Goal: Task Accomplishment & Management: Manage account settings

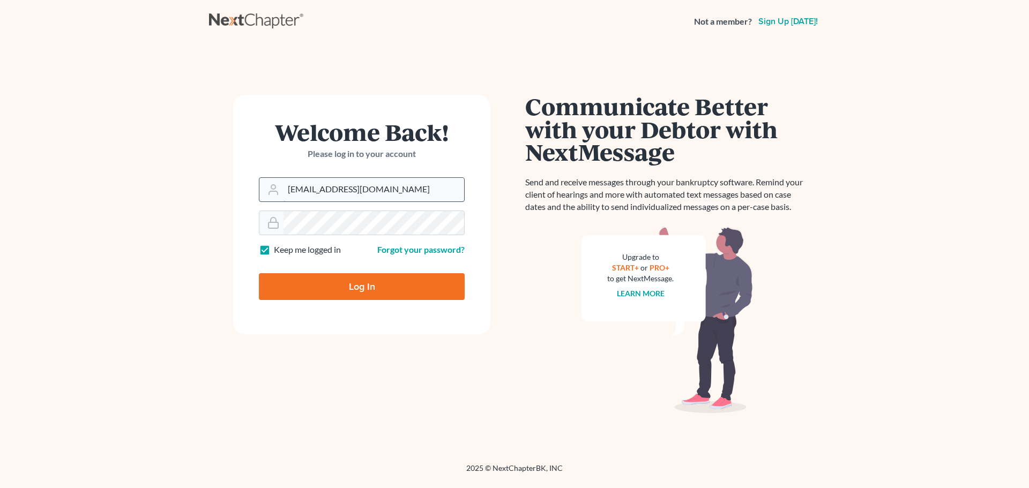
click at [415, 189] on input "plevalaw@gmail.com" at bounding box center [374, 190] width 181 height 24
drag, startPoint x: 382, startPoint y: 189, endPoint x: 259, endPoint y: 202, distance: 123.4
click at [259, 201] on div "plevalaw@gmail.com" at bounding box center [362, 189] width 206 height 25
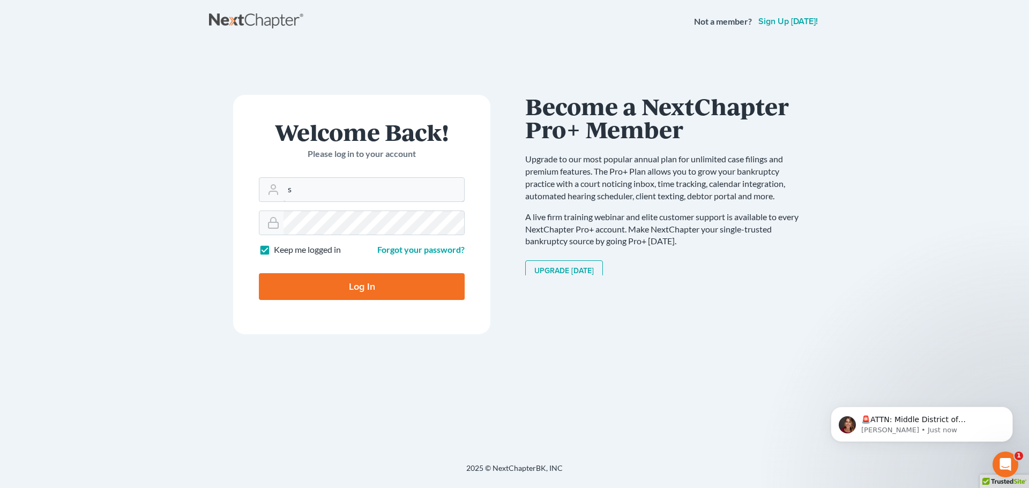
type input "[EMAIL_ADDRESS][DOMAIN_NAME]"
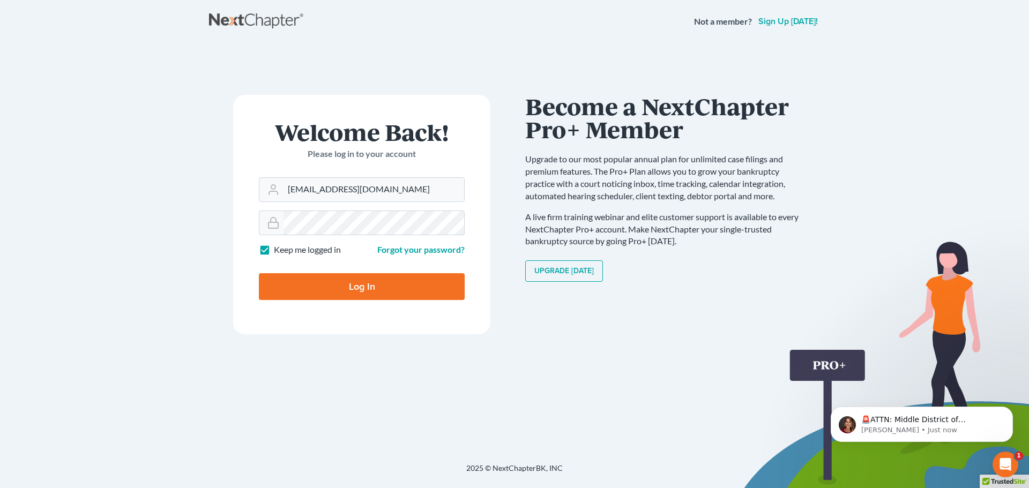
click at [265, 239] on form "Welcome Back! Please log in to your account Email Address sreneehilt@gmail.com …" at bounding box center [361, 215] width 257 height 240
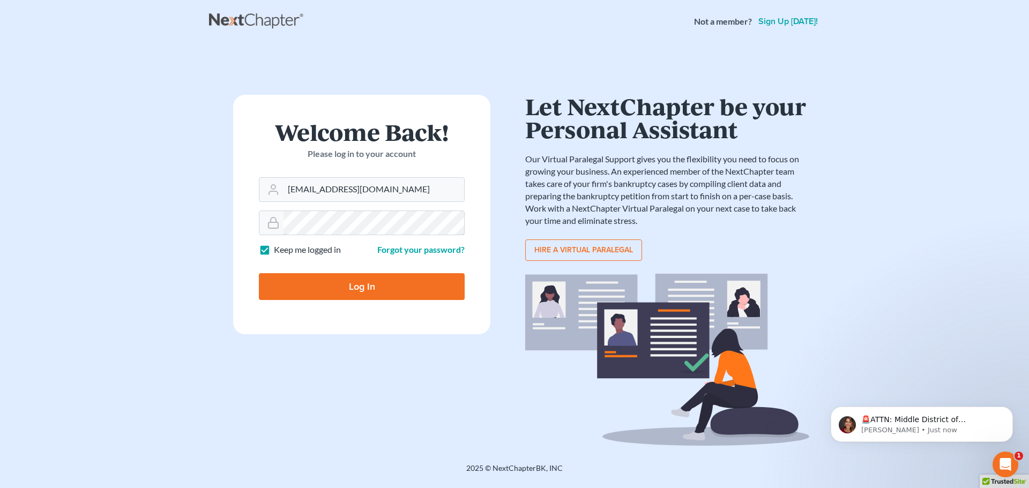
click at [259, 273] on input "Log In" at bounding box center [362, 286] width 206 height 27
type input "Thinking..."
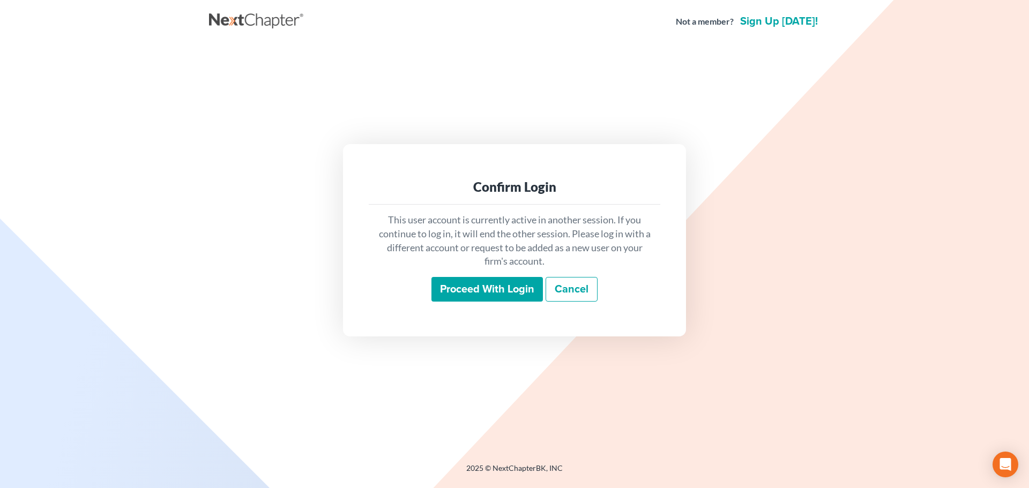
click at [471, 289] on input "Proceed with login" at bounding box center [486, 289] width 111 height 25
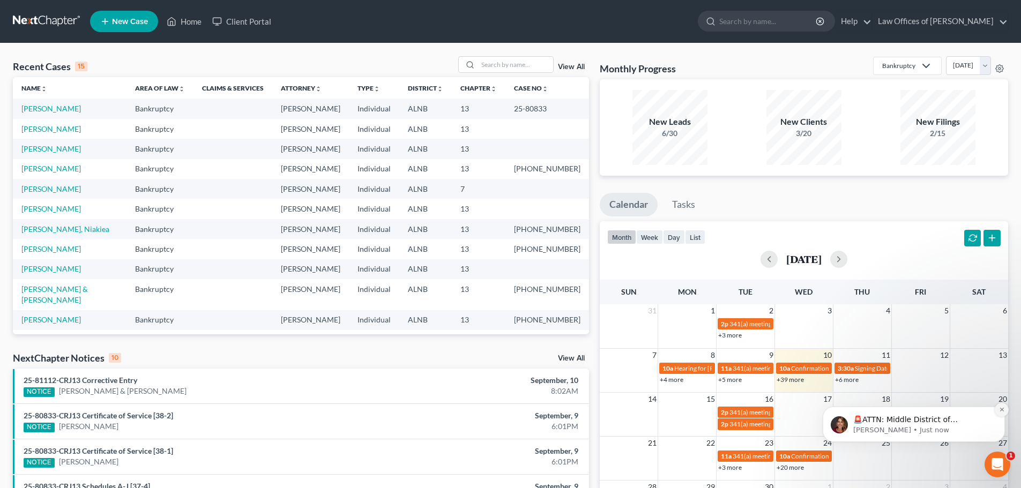
click at [1000, 407] on icon "Dismiss notification" at bounding box center [1002, 410] width 6 height 6
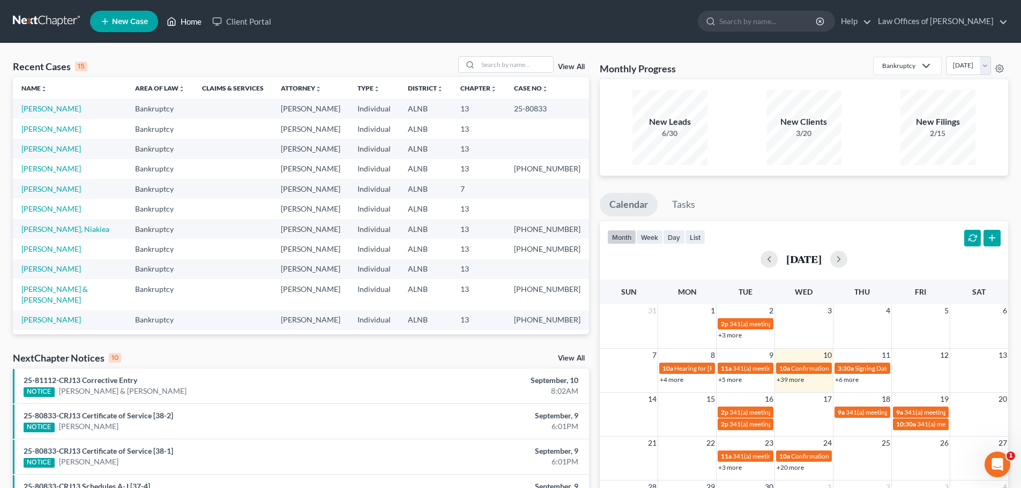
click at [193, 19] on link "Home" at bounding box center [184, 21] width 46 height 19
